Goal: Transaction & Acquisition: Purchase product/service

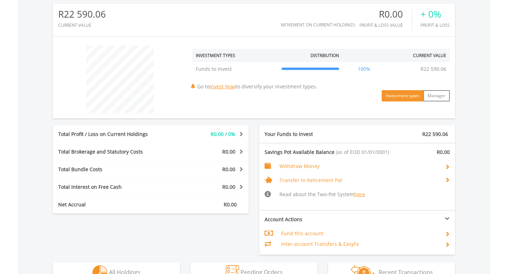
scroll to position [230, 0]
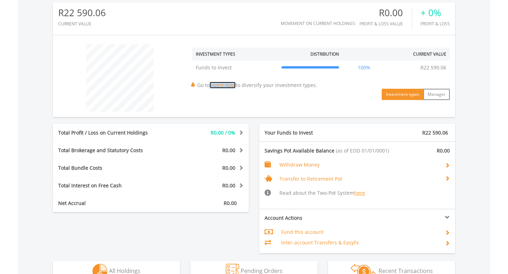
click at [224, 86] on link "Invest Now" at bounding box center [223, 85] width 26 height 7
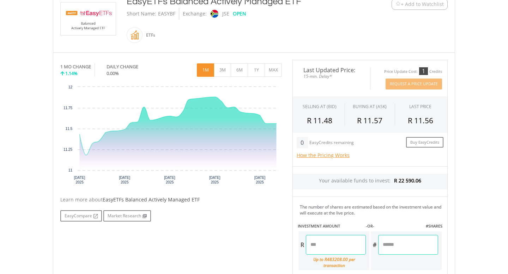
scroll to position [164, 0]
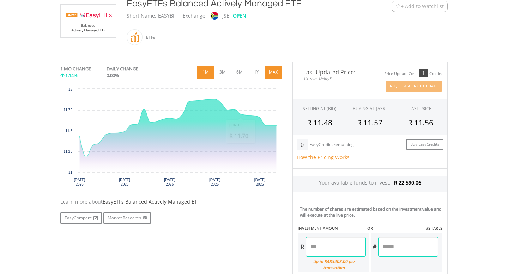
click at [273, 75] on button "MAX" at bounding box center [273, 72] width 17 height 13
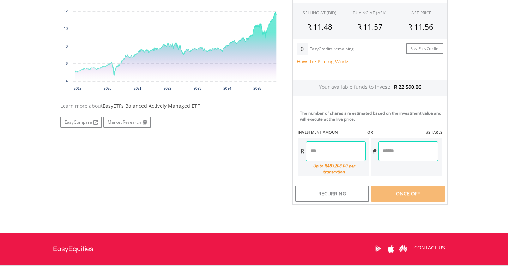
scroll to position [271, 0]
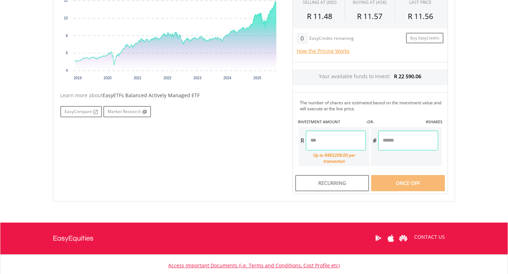
click at [134, 96] on span "EasyETFs Balanced Actively Managed ETF" at bounding box center [151, 95] width 97 height 7
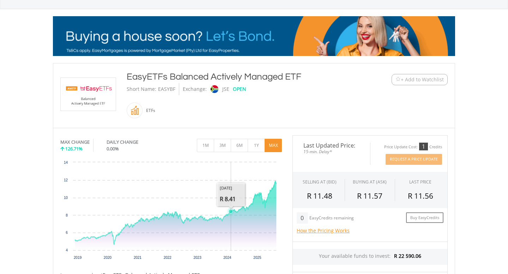
scroll to position [86, 0]
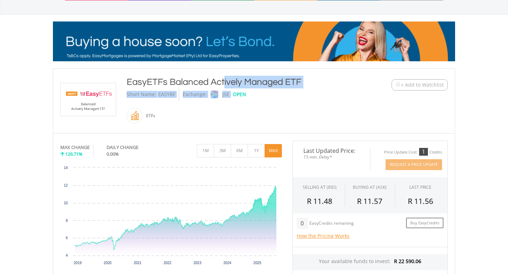
drag, startPoint x: 127, startPoint y: 81, endPoint x: 302, endPoint y: 87, distance: 174.3
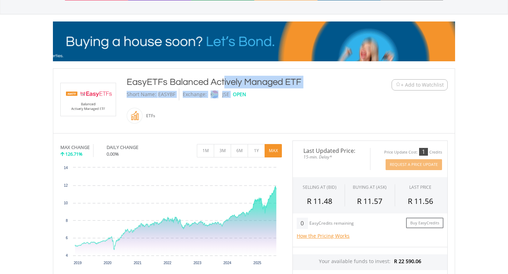
click at [303, 87] on div "EasyETFs Balanced Actively Managed ETF" at bounding box center [237, 82] width 221 height 13
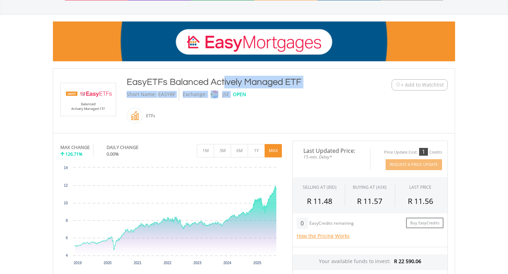
copy div "EasyETFs Balanced Actively Managed ETF"
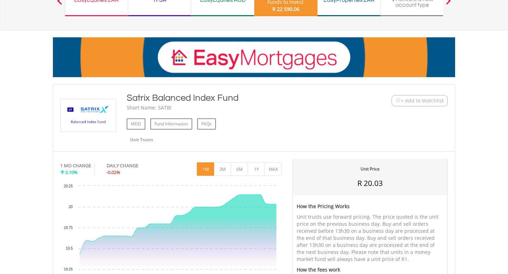
scroll to position [72, 0]
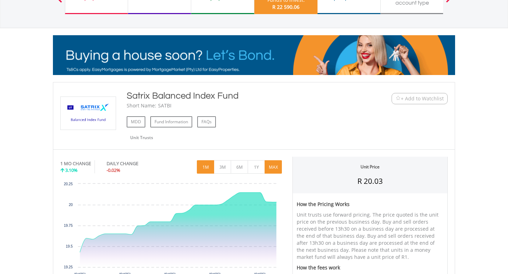
click at [271, 170] on button "MAX" at bounding box center [273, 166] width 17 height 13
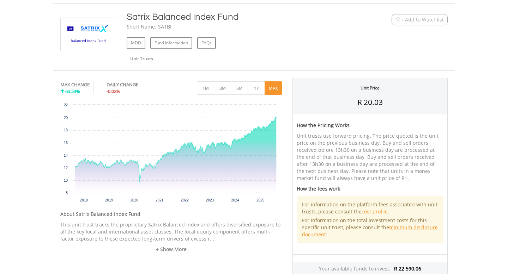
scroll to position [186, 0]
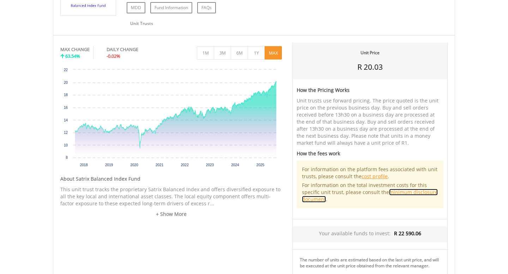
click at [311, 199] on link "minimum disclosure document" at bounding box center [370, 196] width 136 height 14
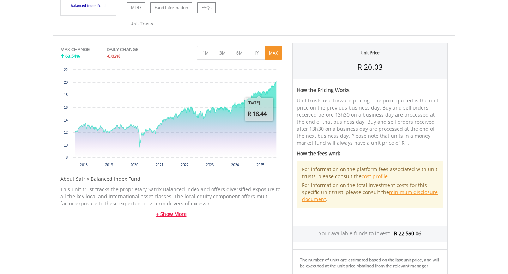
click at [180, 214] on link "+ Show More" at bounding box center [170, 214] width 221 height 7
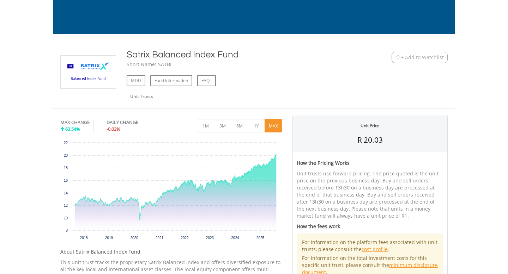
scroll to position [114, 0]
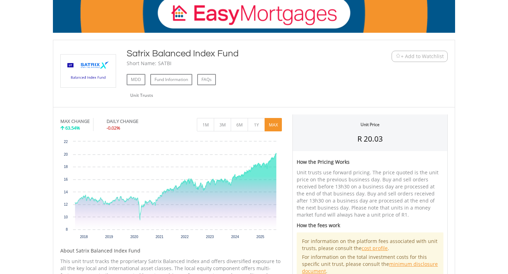
drag, startPoint x: 127, startPoint y: 52, endPoint x: 238, endPoint y: 55, distance: 110.4
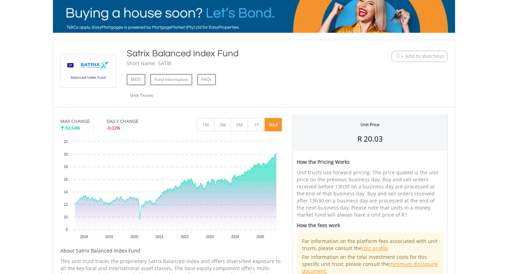
click at [238, 55] on div "Satrix Balanced Index Fund" at bounding box center [237, 53] width 221 height 13
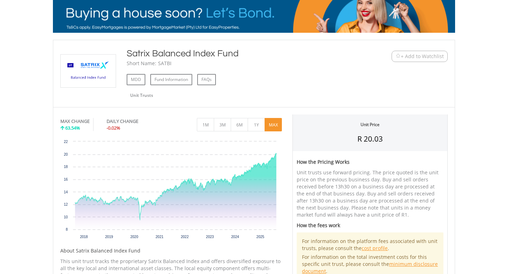
copy div "Satrix Balanced Index Fund"
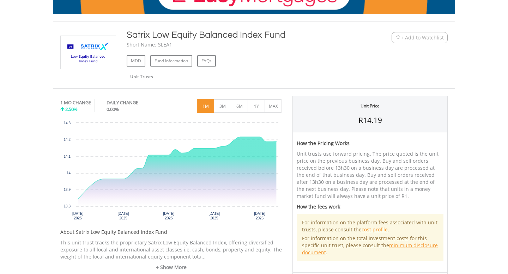
scroll to position [143, 0]
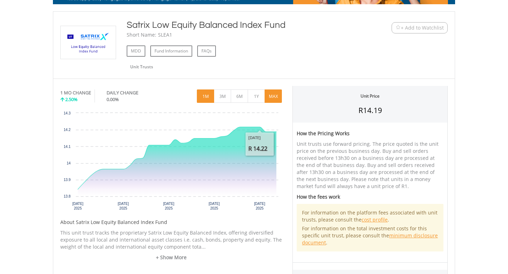
click at [269, 98] on button "MAX" at bounding box center [273, 96] width 17 height 13
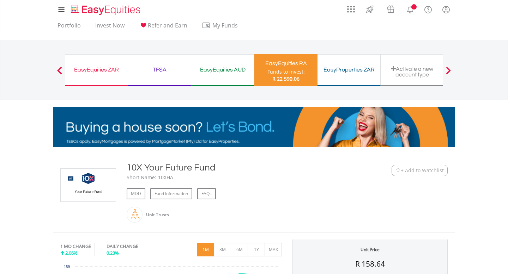
scroll to position [104, 0]
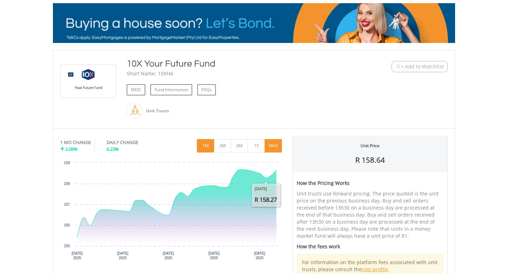
click at [274, 141] on button "MAX" at bounding box center [273, 145] width 17 height 13
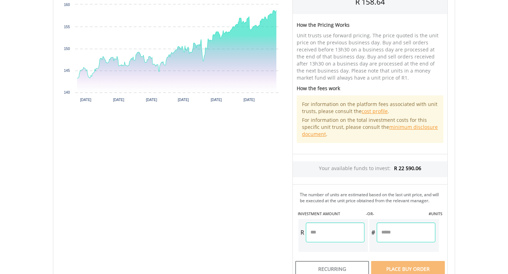
scroll to position [261, 0]
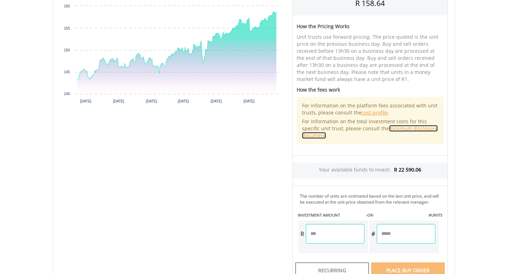
click at [410, 129] on link "minimum disclosure document" at bounding box center [370, 132] width 136 height 14
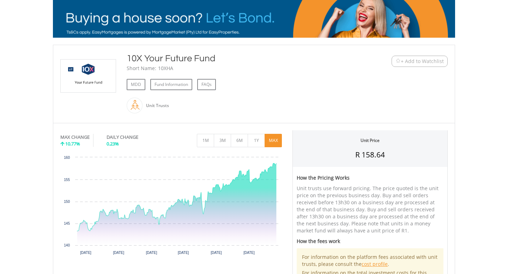
scroll to position [111, 0]
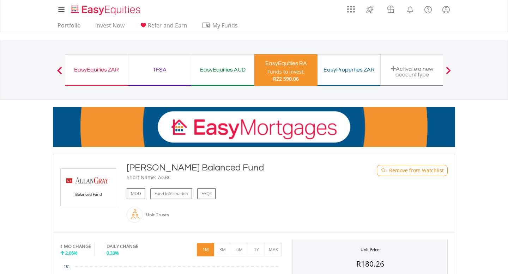
scroll to position [69, 0]
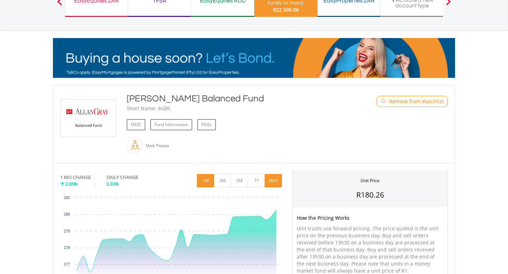
click at [271, 176] on button "MAX" at bounding box center [273, 180] width 17 height 13
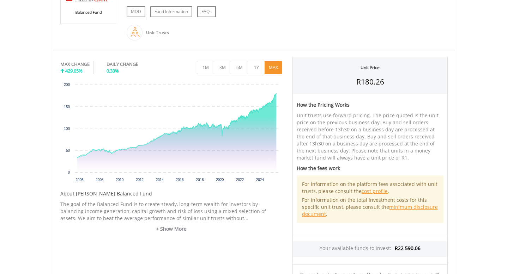
scroll to position [187, 0]
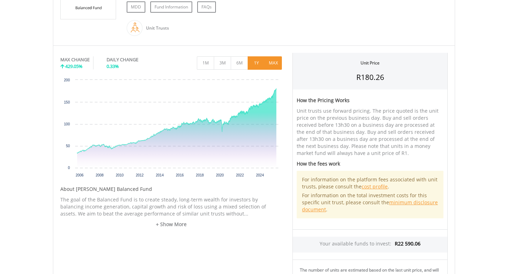
click at [254, 60] on button "1Y" at bounding box center [256, 62] width 17 height 13
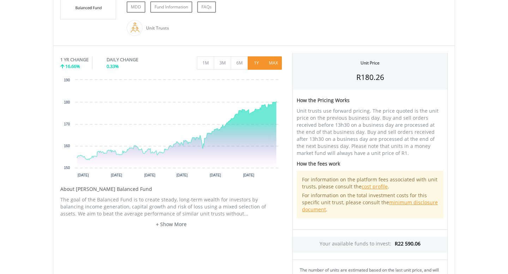
click at [269, 62] on button "MAX" at bounding box center [273, 62] width 17 height 13
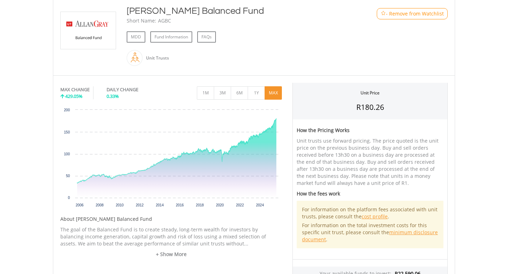
scroll to position [157, 0]
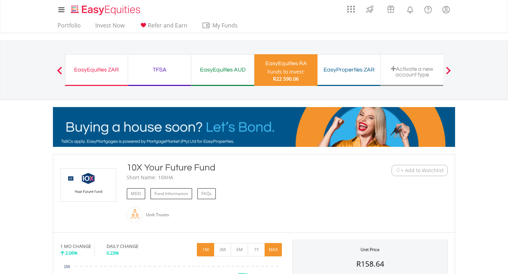
click at [275, 246] on button "MAX" at bounding box center [273, 249] width 17 height 13
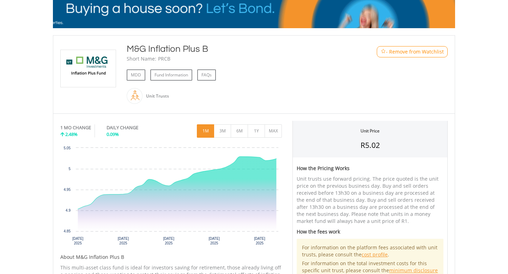
scroll to position [128, 0]
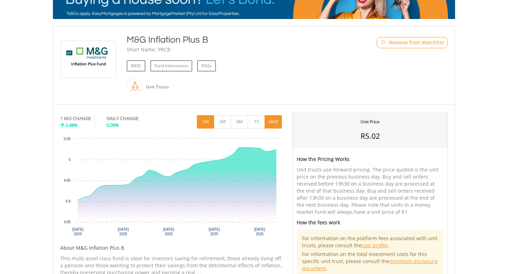
click at [272, 124] on button "MAX" at bounding box center [273, 121] width 17 height 13
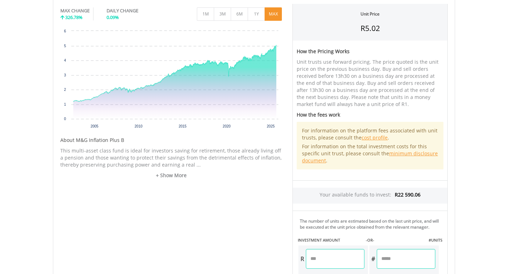
scroll to position [300, 0]
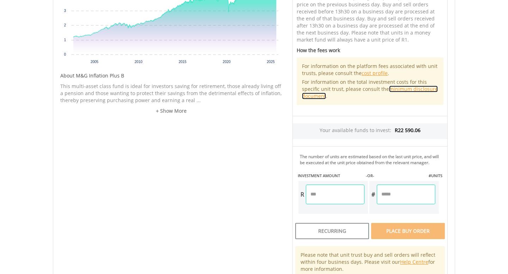
click at [398, 91] on link "minimum disclosure document" at bounding box center [370, 93] width 136 height 14
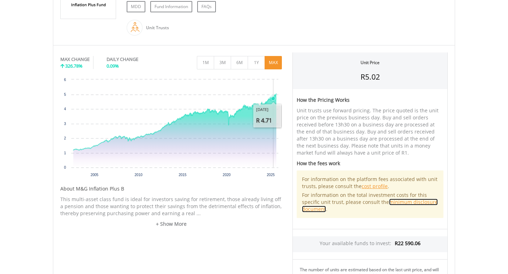
scroll to position [189, 0]
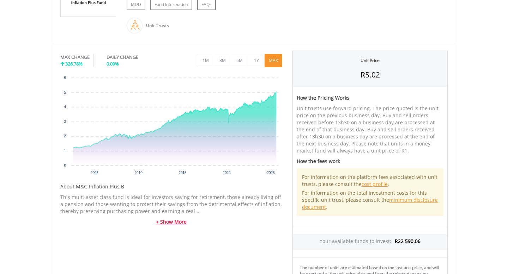
click at [175, 223] on link "+ Show More" at bounding box center [170, 222] width 221 height 7
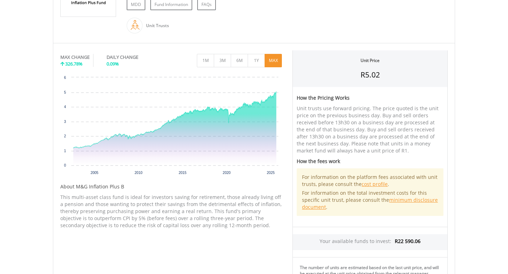
scroll to position [199, 0]
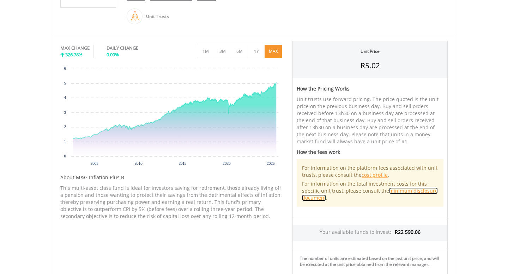
click at [321, 197] on link "minimum disclosure document" at bounding box center [370, 195] width 136 height 14
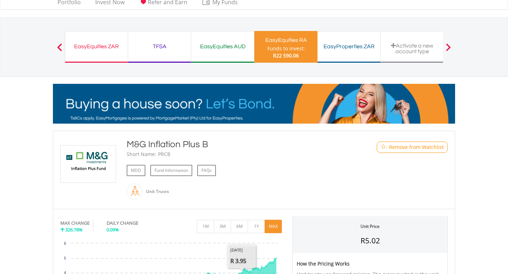
scroll to position [17, 0]
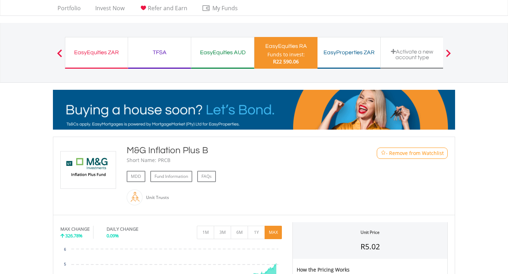
drag, startPoint x: 126, startPoint y: 151, endPoint x: 209, endPoint y: 152, distance: 82.5
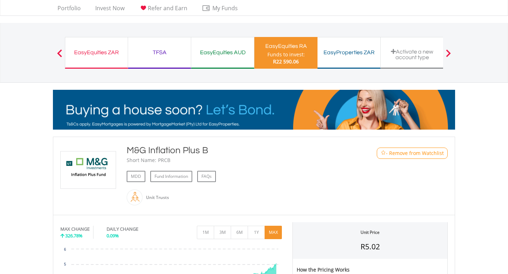
click at [209, 152] on div "M&G Inflation Plus B" at bounding box center [237, 150] width 221 height 13
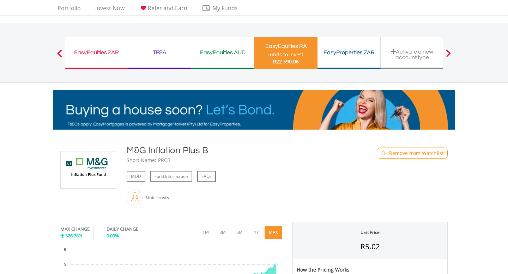
copy div "M&G Inflation Plus B"
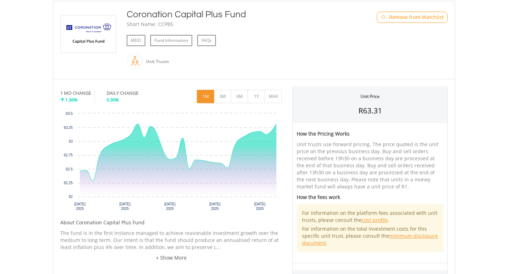
scroll to position [158, 0]
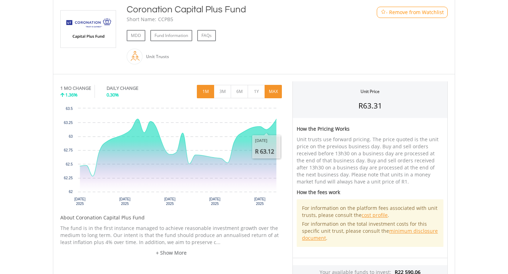
click at [271, 90] on button "MAX" at bounding box center [273, 91] width 17 height 13
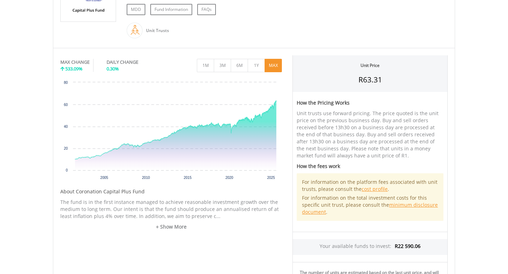
scroll to position [190, 0]
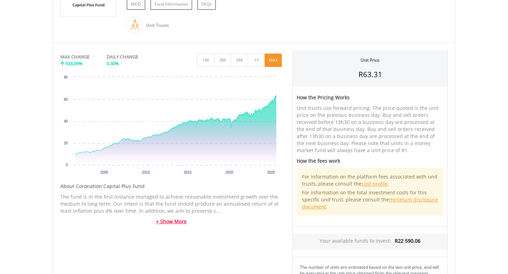
click at [168, 221] on link "+ Show More" at bounding box center [170, 221] width 221 height 7
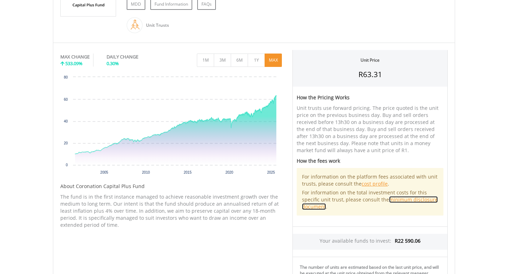
click at [322, 207] on link "minimum disclosure document" at bounding box center [370, 203] width 136 height 14
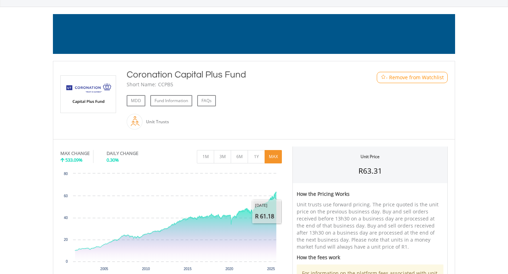
scroll to position [0, 0]
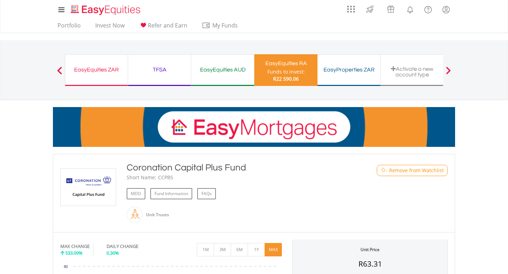
drag, startPoint x: 127, startPoint y: 165, endPoint x: 247, endPoint y: 167, distance: 119.9
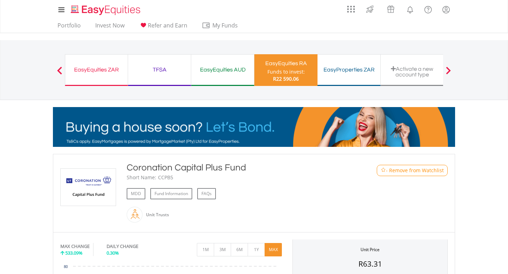
click at [248, 168] on div "Coronation Capital Plus Fund" at bounding box center [237, 168] width 221 height 13
copy div "Coronation Capital Plus Fund"
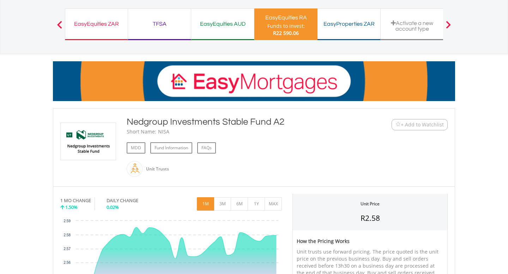
scroll to position [84, 0]
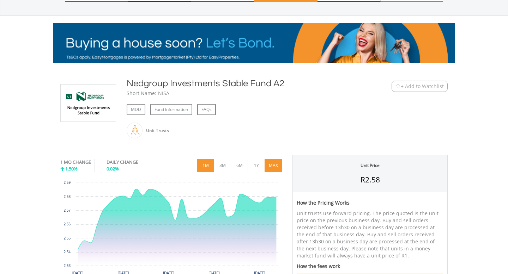
click at [272, 161] on button "MAX" at bounding box center [273, 165] width 17 height 13
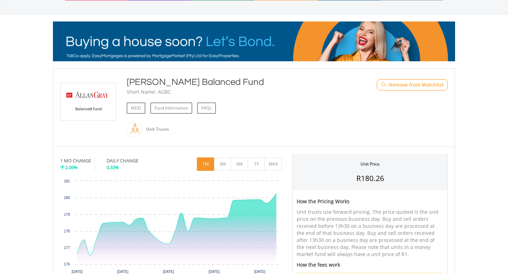
scroll to position [101, 0]
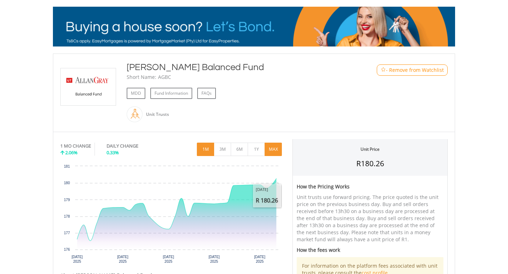
click at [277, 147] on button "MAX" at bounding box center [273, 149] width 17 height 13
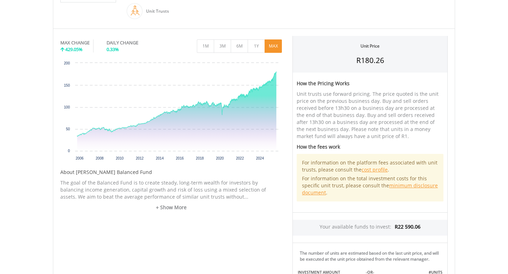
scroll to position [215, 0]
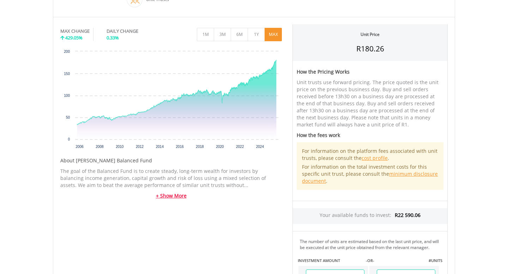
click at [171, 199] on link "+ Show More" at bounding box center [170, 196] width 221 height 7
click at [409, 174] on link "minimum disclosure document" at bounding box center [370, 178] width 136 height 14
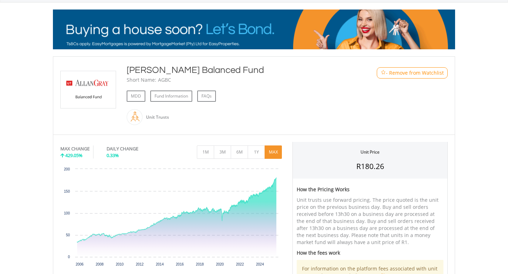
scroll to position [95, 0]
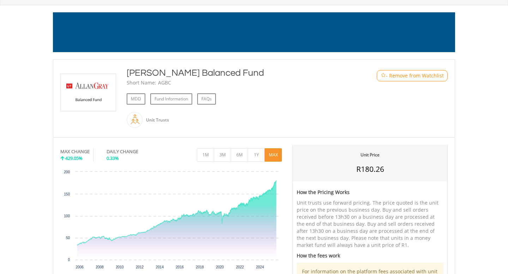
drag, startPoint x: 127, startPoint y: 73, endPoint x: 231, endPoint y: 75, distance: 104.4
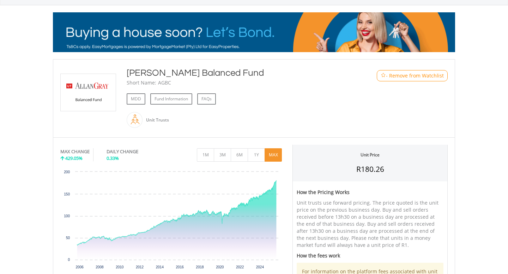
click at [231, 75] on div "Allan Gray Balanced Fund" at bounding box center [237, 73] width 221 height 13
copy div "Allan Gray Balanced Fund"
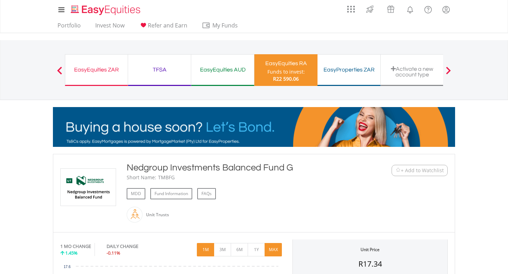
click at [272, 249] on button "MAX" at bounding box center [273, 249] width 17 height 13
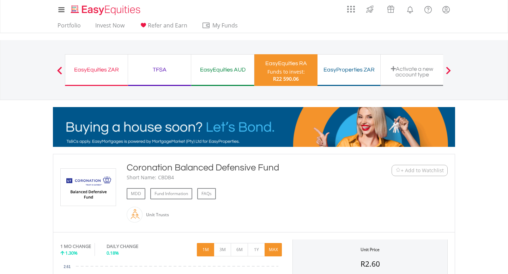
click at [276, 246] on button "MAX" at bounding box center [273, 249] width 17 height 13
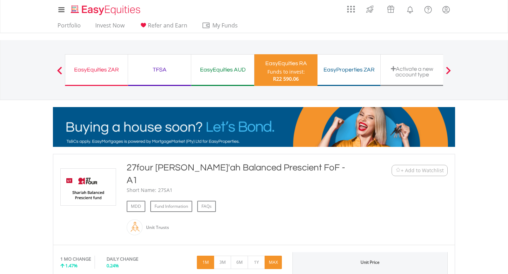
click at [269, 256] on button "MAX" at bounding box center [273, 262] width 17 height 13
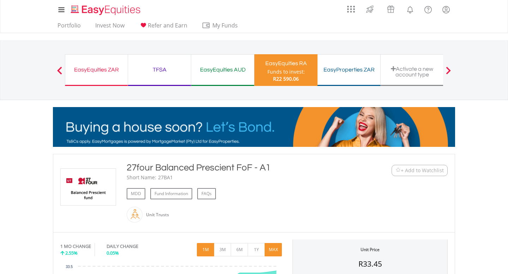
click at [273, 246] on button "MAX" at bounding box center [273, 249] width 17 height 13
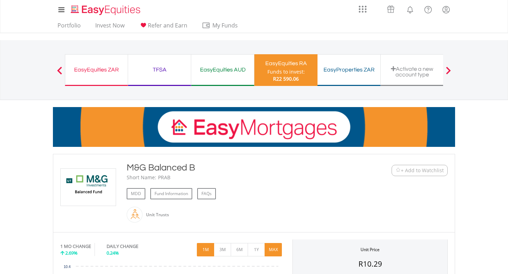
click at [274, 254] on button "MAX" at bounding box center [273, 249] width 17 height 13
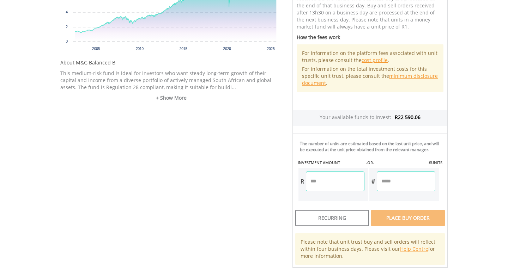
scroll to position [309, 0]
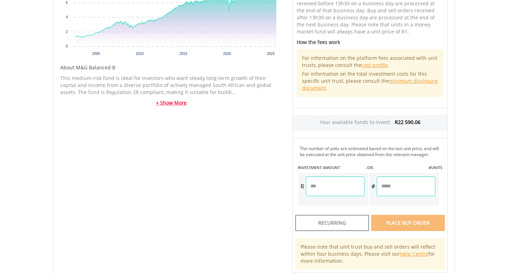
click at [165, 103] on link "+ Show More" at bounding box center [170, 102] width 221 height 7
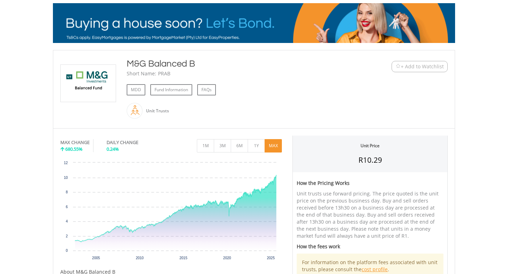
scroll to position [104, 0]
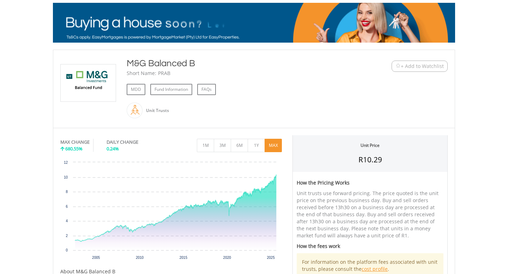
click at [417, 67] on span "+ Add to Watchlist" at bounding box center [422, 66] width 43 height 7
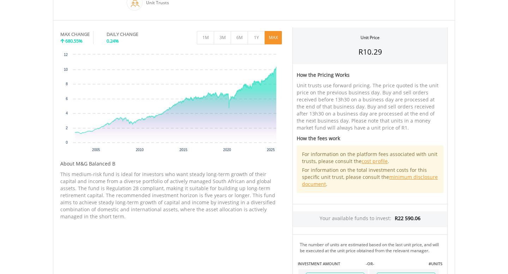
scroll to position [213, 0]
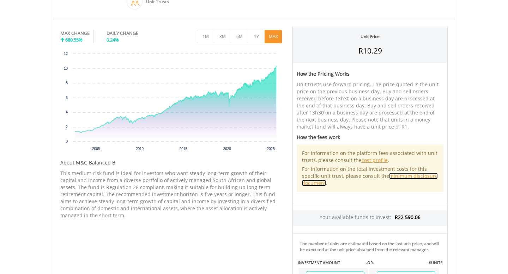
click at [312, 182] on link "minimum disclosure document" at bounding box center [370, 180] width 136 height 14
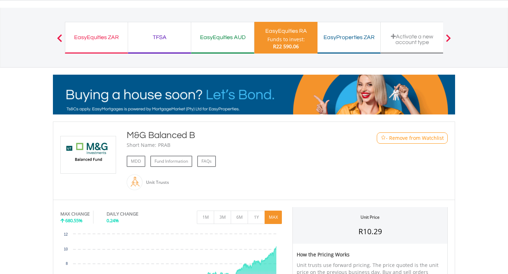
scroll to position [33, 0]
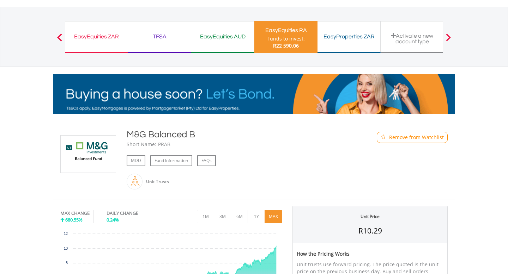
drag, startPoint x: 127, startPoint y: 134, endPoint x: 196, endPoint y: 140, distance: 69.7
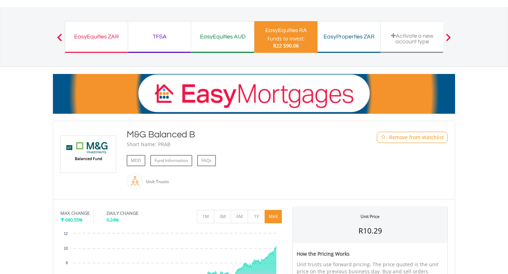
click at [196, 140] on div "M&G Balanced B" at bounding box center [237, 134] width 221 height 13
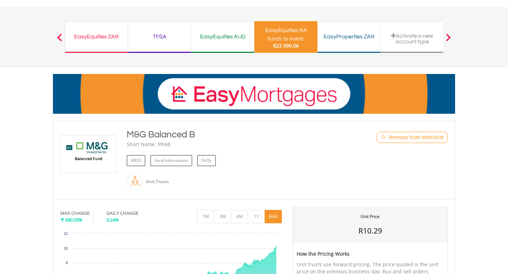
copy div "M&G Balanced B"
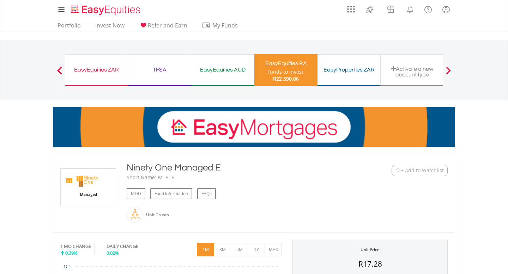
scroll to position [74, 0]
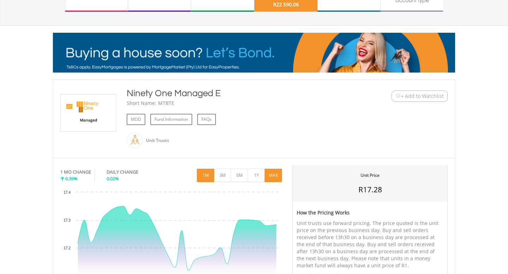
click at [277, 175] on button "MAX" at bounding box center [273, 175] width 17 height 13
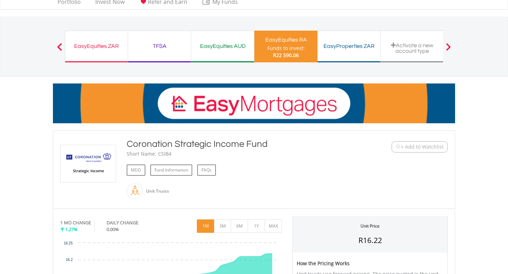
scroll to position [35, 0]
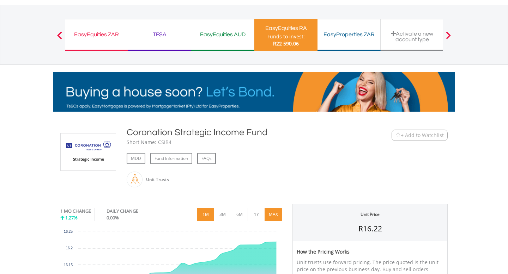
click at [272, 214] on button "MAX" at bounding box center [273, 214] width 17 height 13
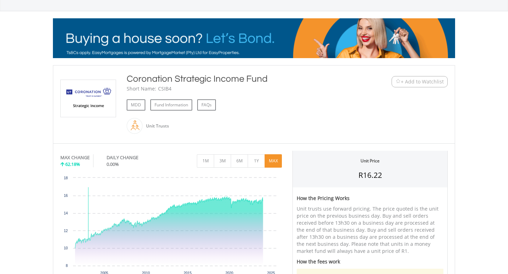
scroll to position [116, 0]
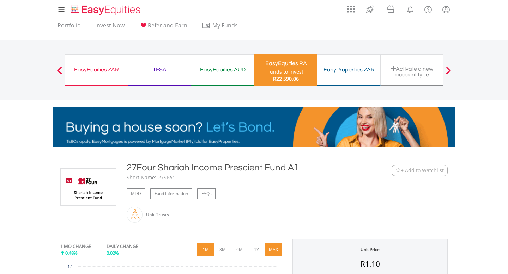
click at [277, 250] on button "MAX" at bounding box center [273, 249] width 17 height 13
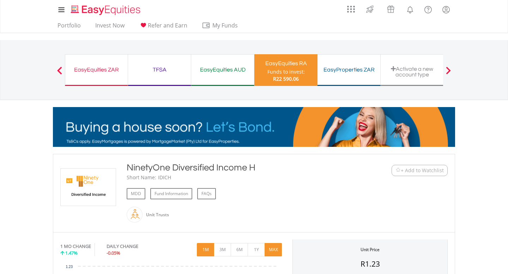
click at [271, 249] on button "MAX" at bounding box center [273, 249] width 17 height 13
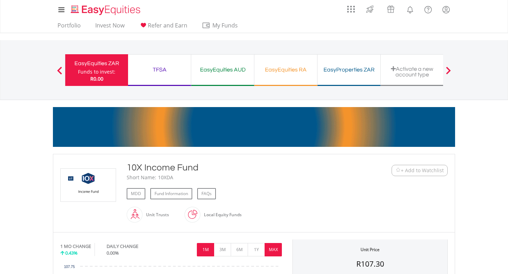
click at [277, 246] on button "MAX" at bounding box center [273, 249] width 17 height 13
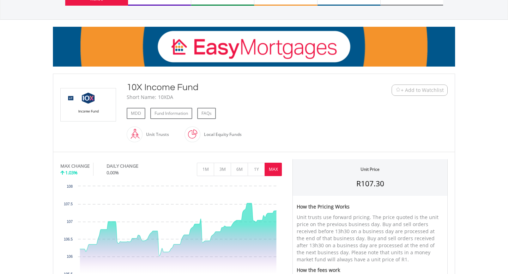
scroll to position [108, 0]
